Goal: Register for event/course

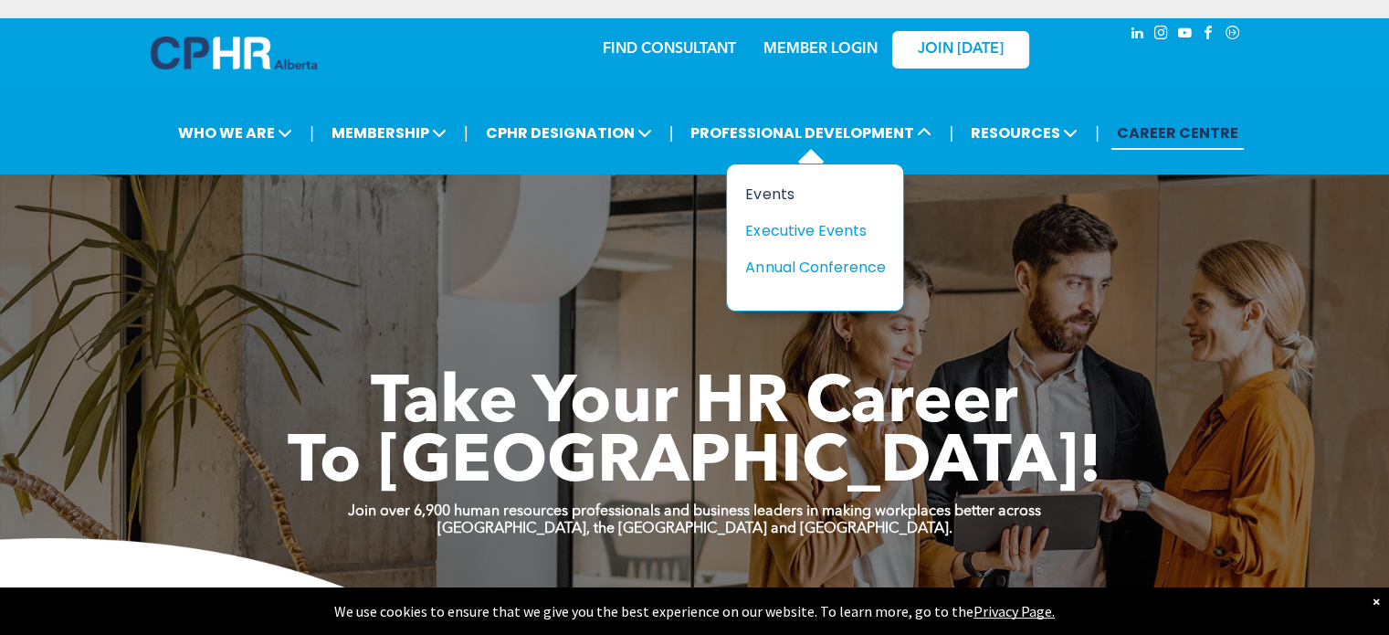
click at [765, 189] on div "Events" at bounding box center [808, 194] width 126 height 23
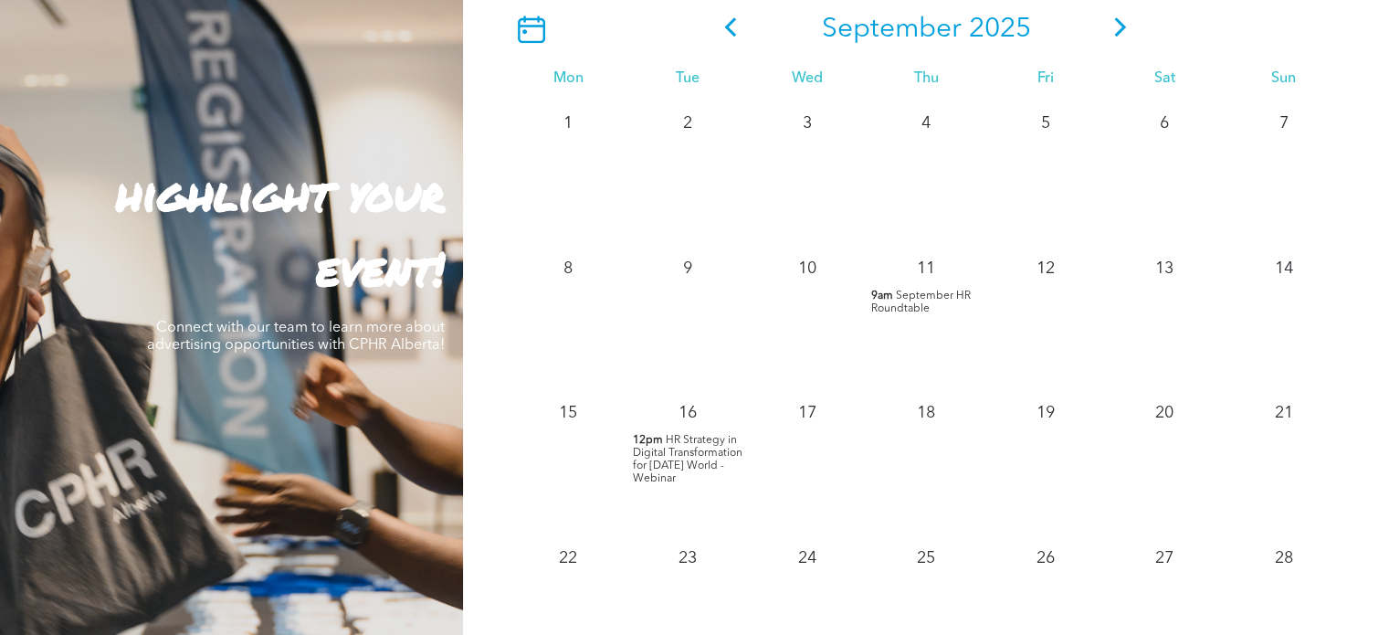
scroll to position [1461, 0]
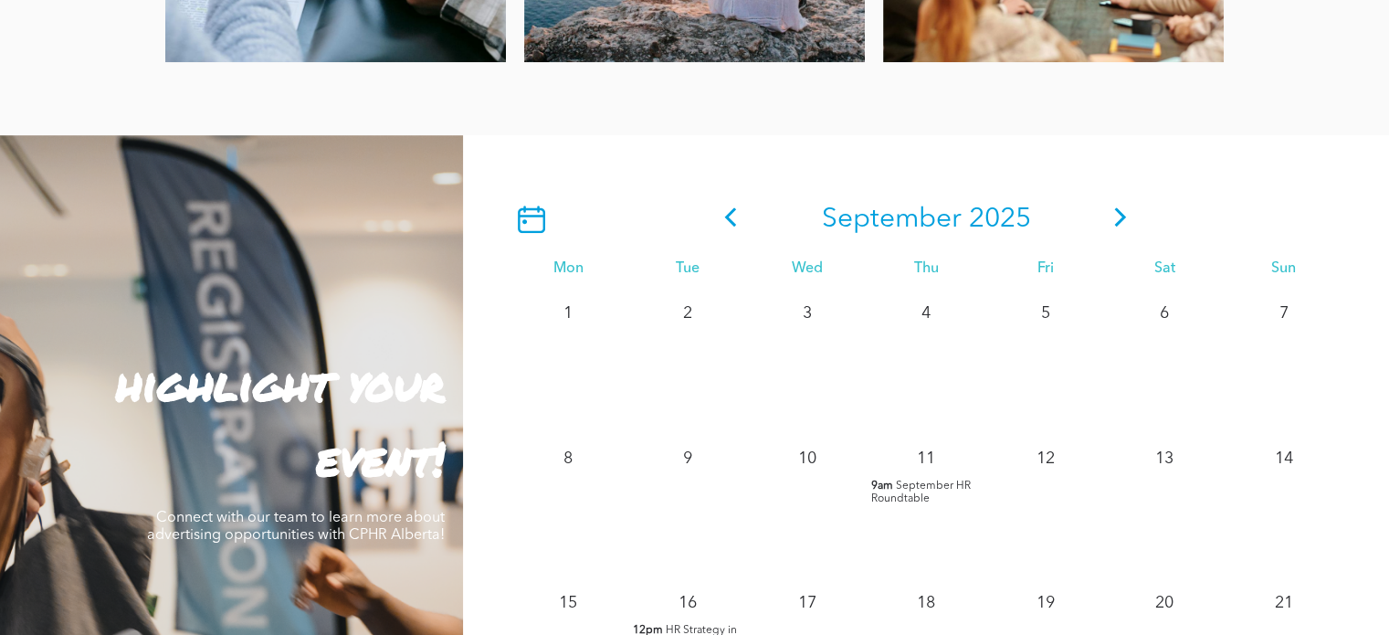
click at [1119, 230] on span at bounding box center [1120, 219] width 27 height 33
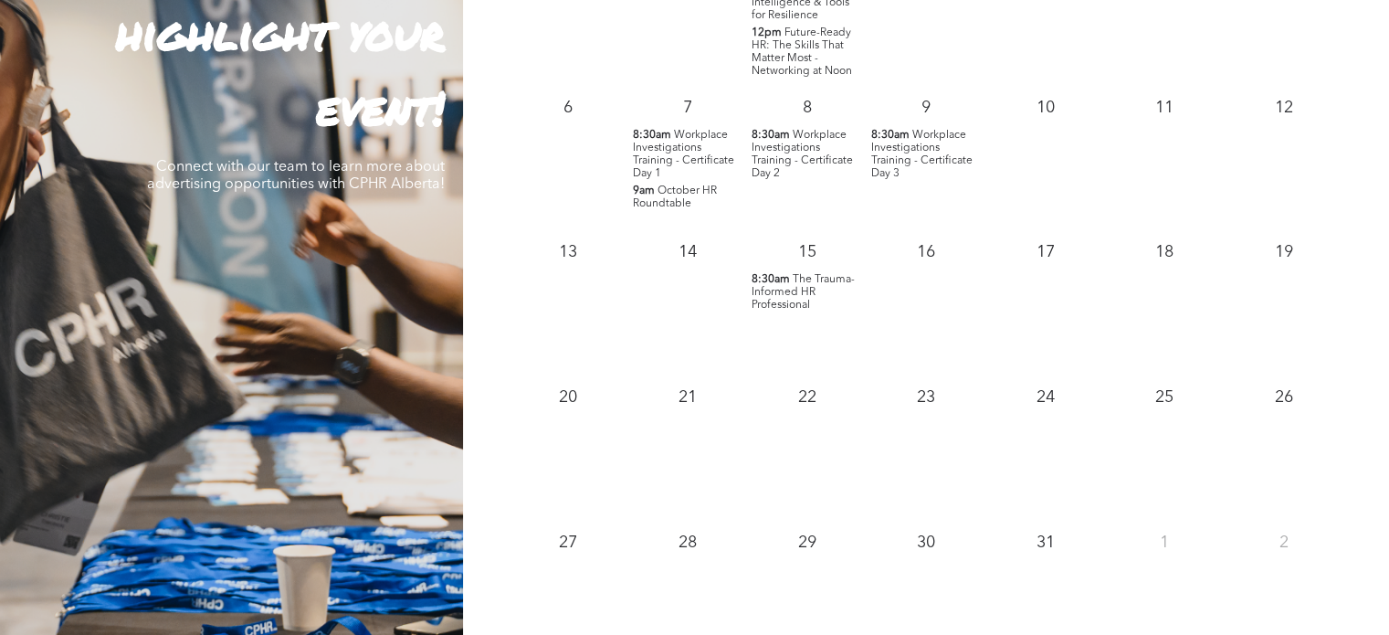
scroll to position [1735, 0]
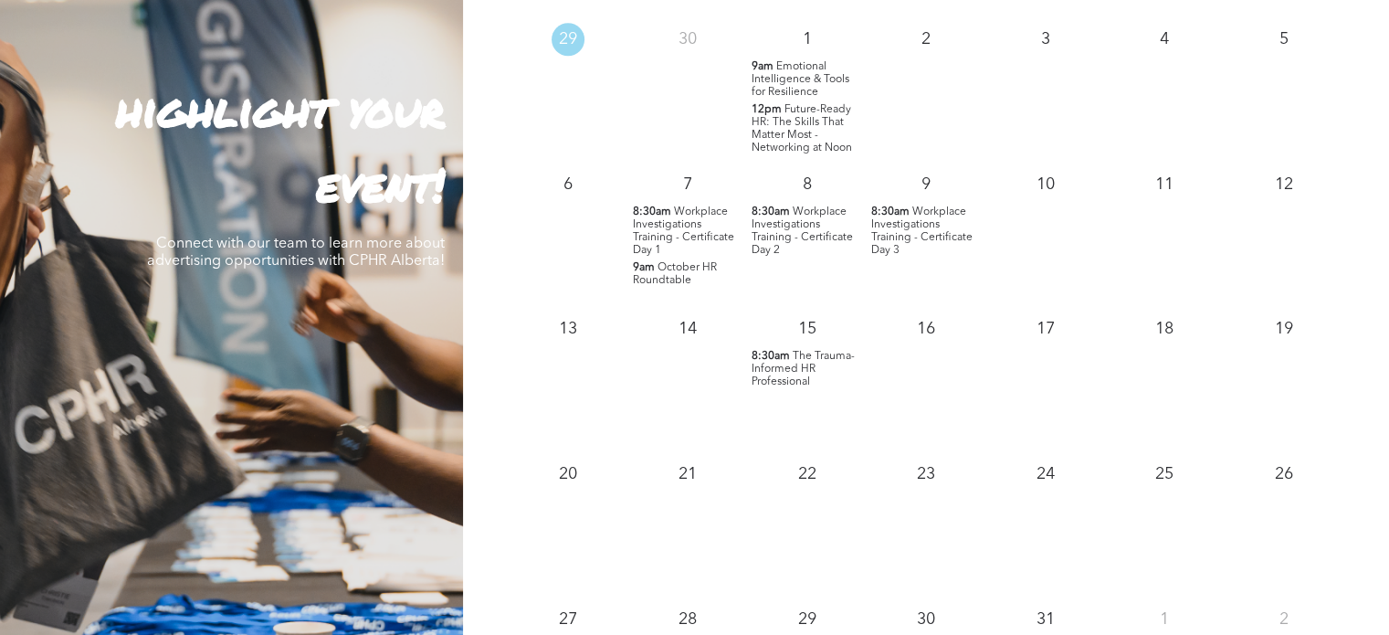
click at [687, 246] on span "Workplace Investigations Training - Certificate Day 1" at bounding box center [683, 230] width 101 height 49
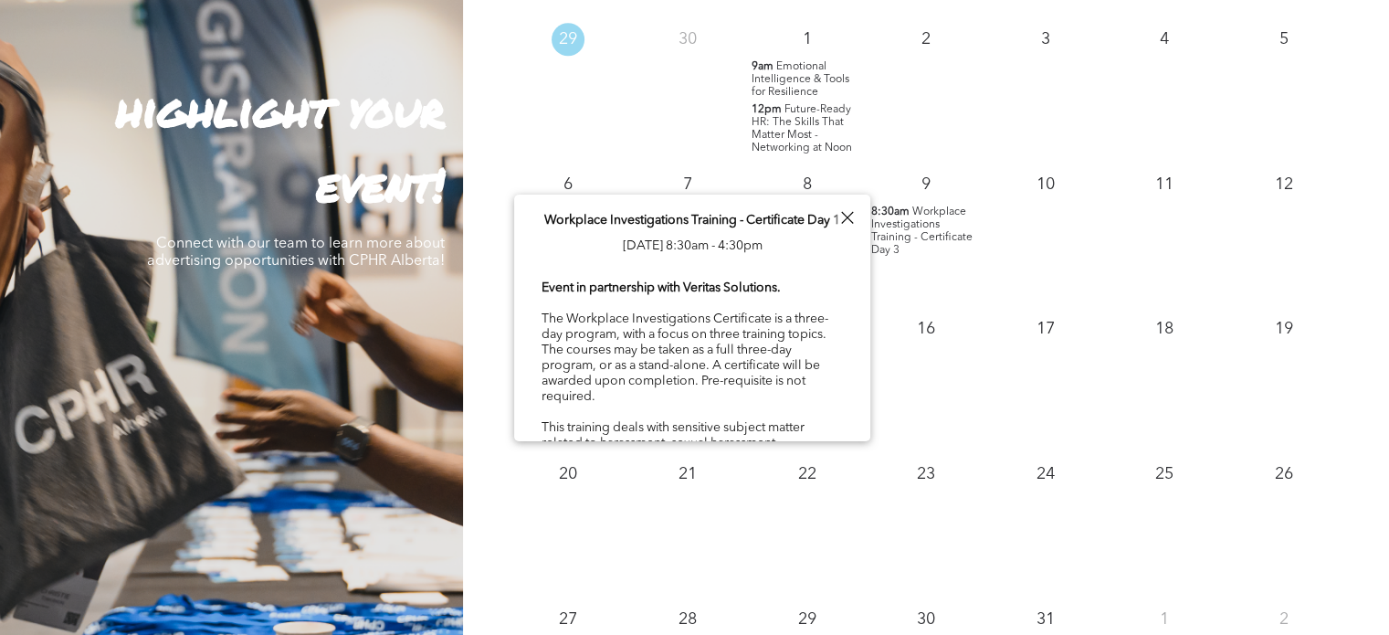
click at [1085, 393] on div "17" at bounding box center [1045, 377] width 120 height 145
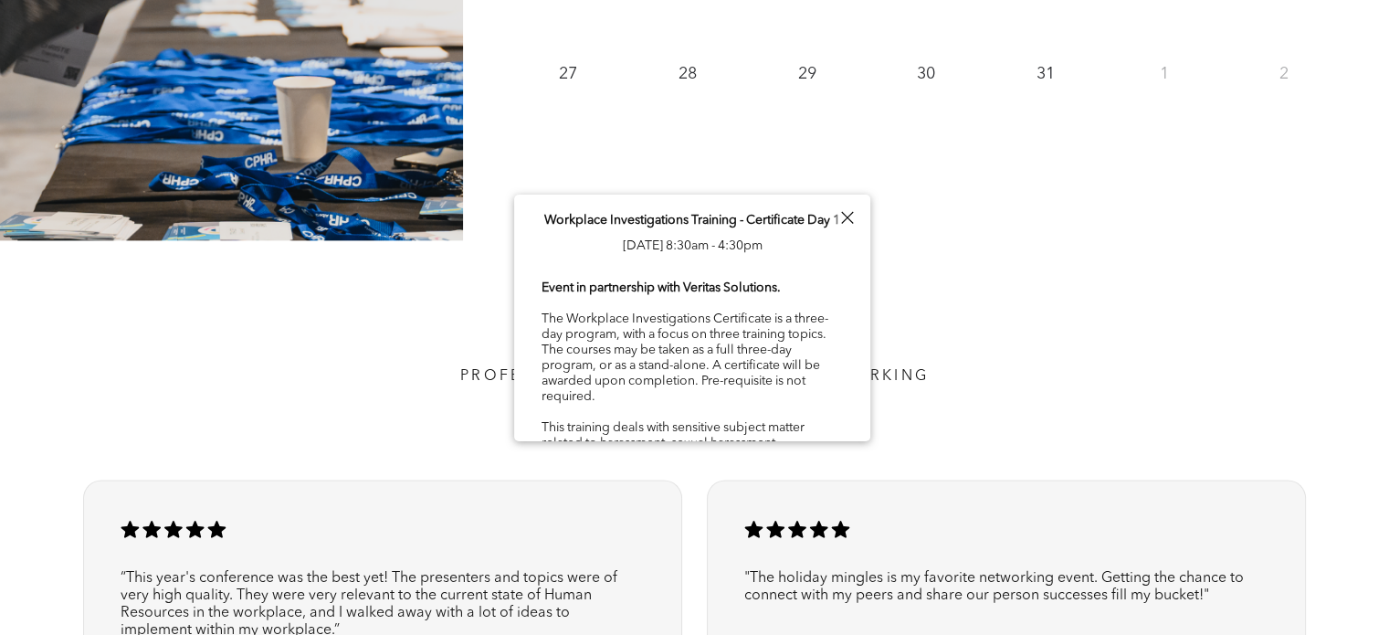
scroll to position [2283, 0]
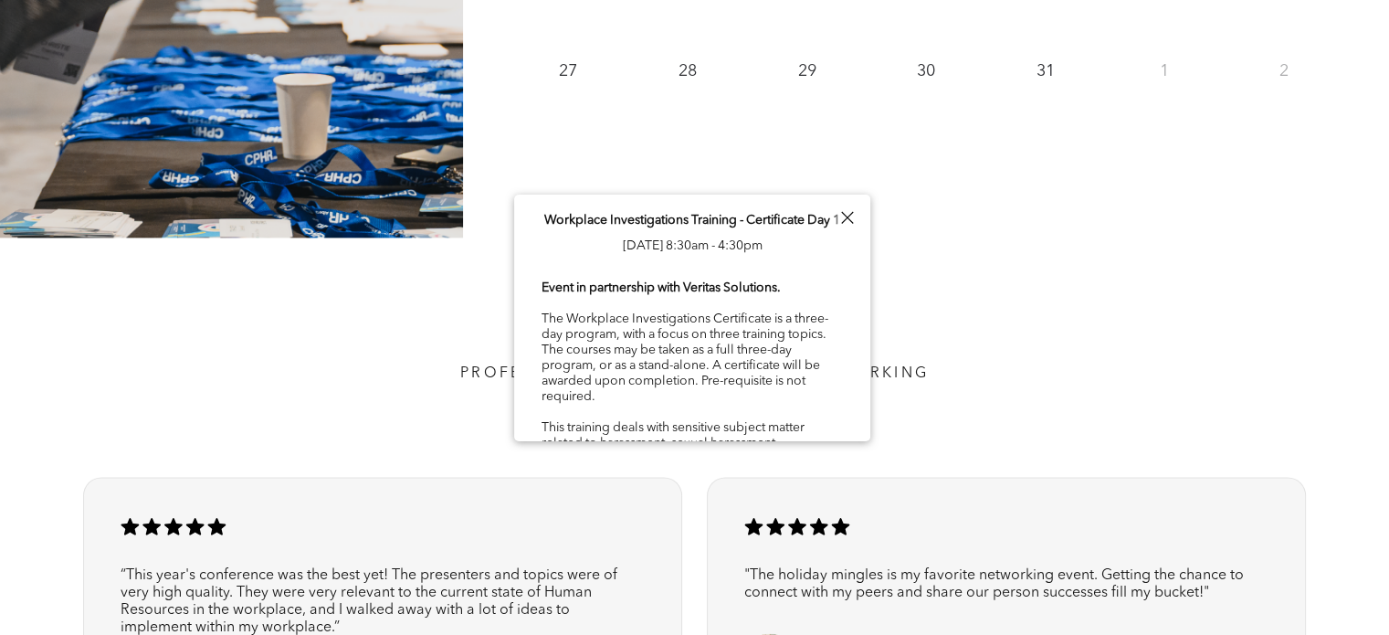
click at [1013, 427] on h2 "Member Testimonials" at bounding box center [694, 409] width 1193 height 41
click at [843, 215] on div at bounding box center [847, 217] width 25 height 25
